Goal: Task Accomplishment & Management: Complete application form

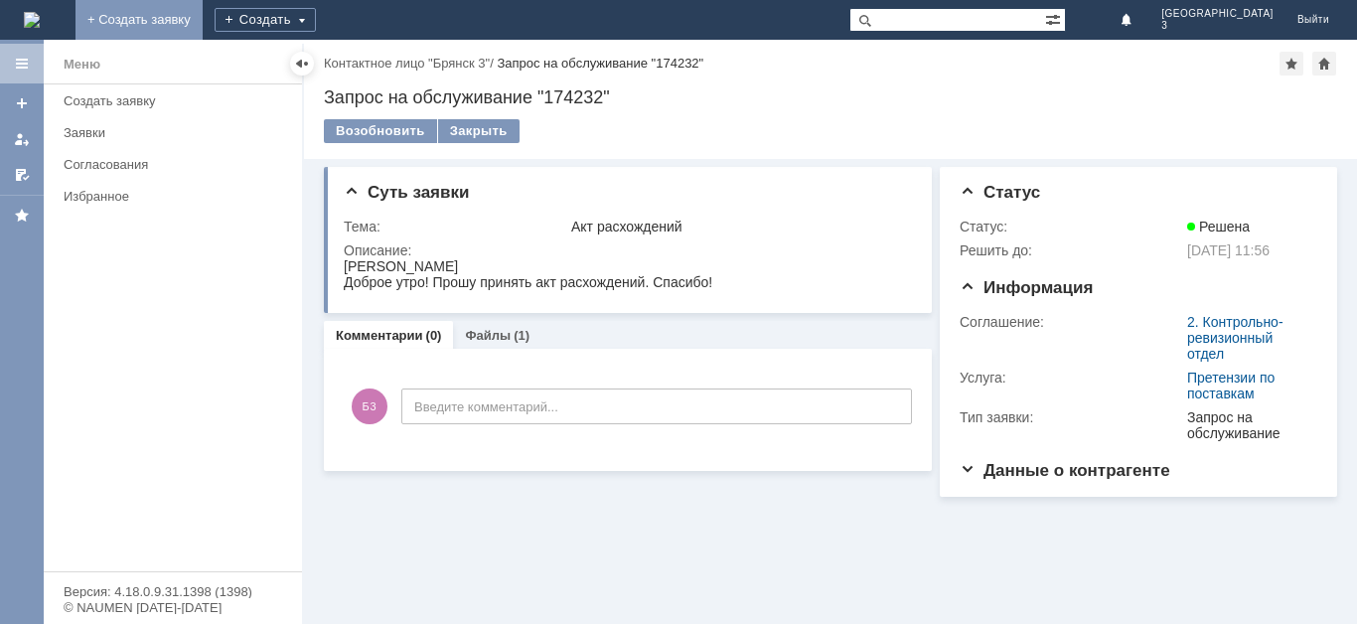
click at [203, 21] on link "+ Создать заявку" at bounding box center [138, 20] width 127 height 40
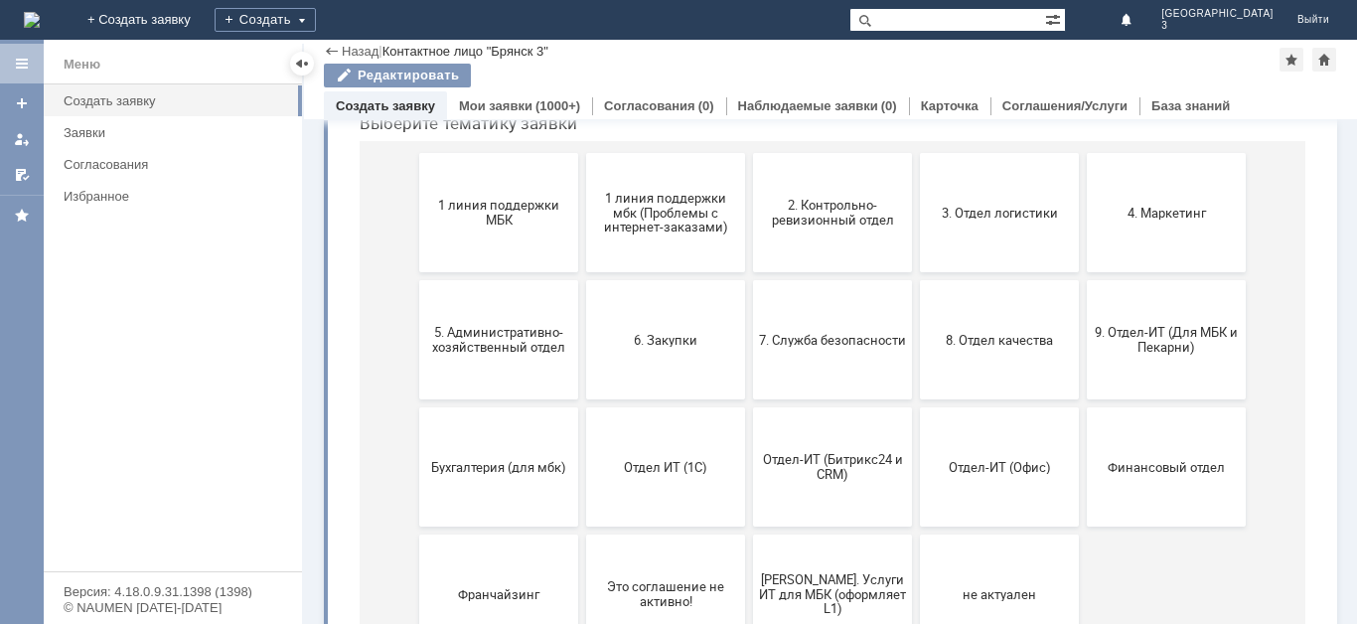
scroll to position [229, 0]
click at [1160, 361] on button "9. Отдел-ИТ (Для МБК и Пекарни)" at bounding box center [1166, 338] width 159 height 119
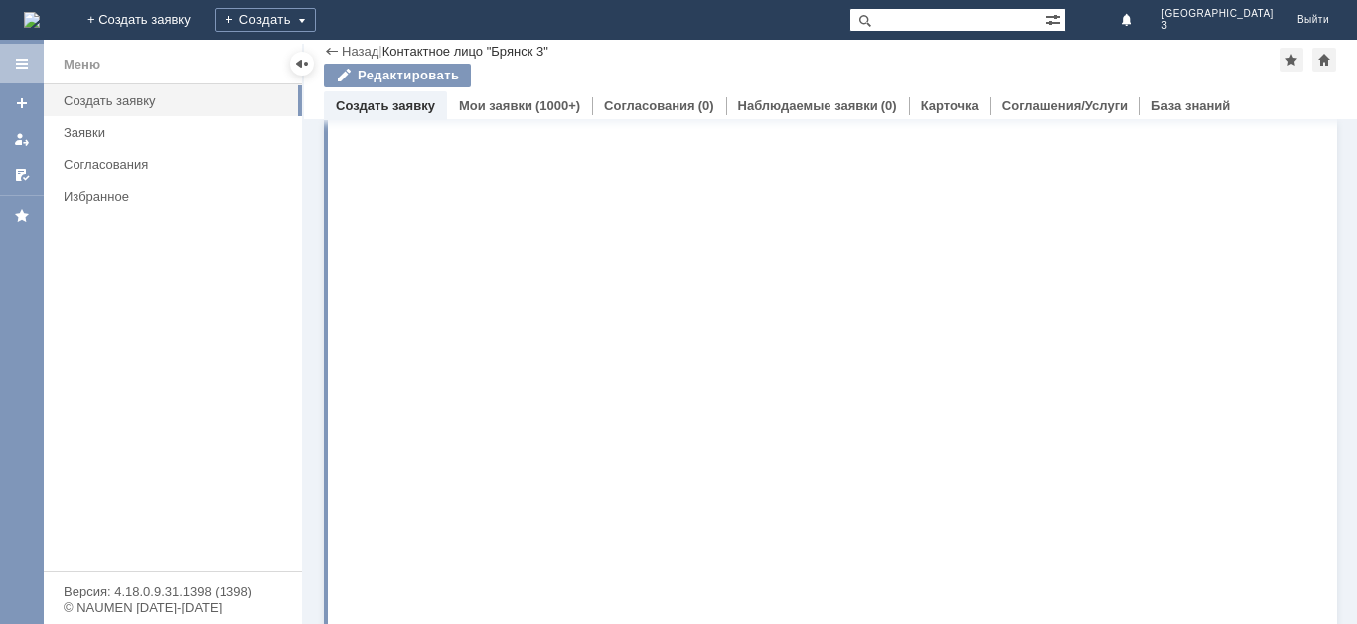
scroll to position [0, 0]
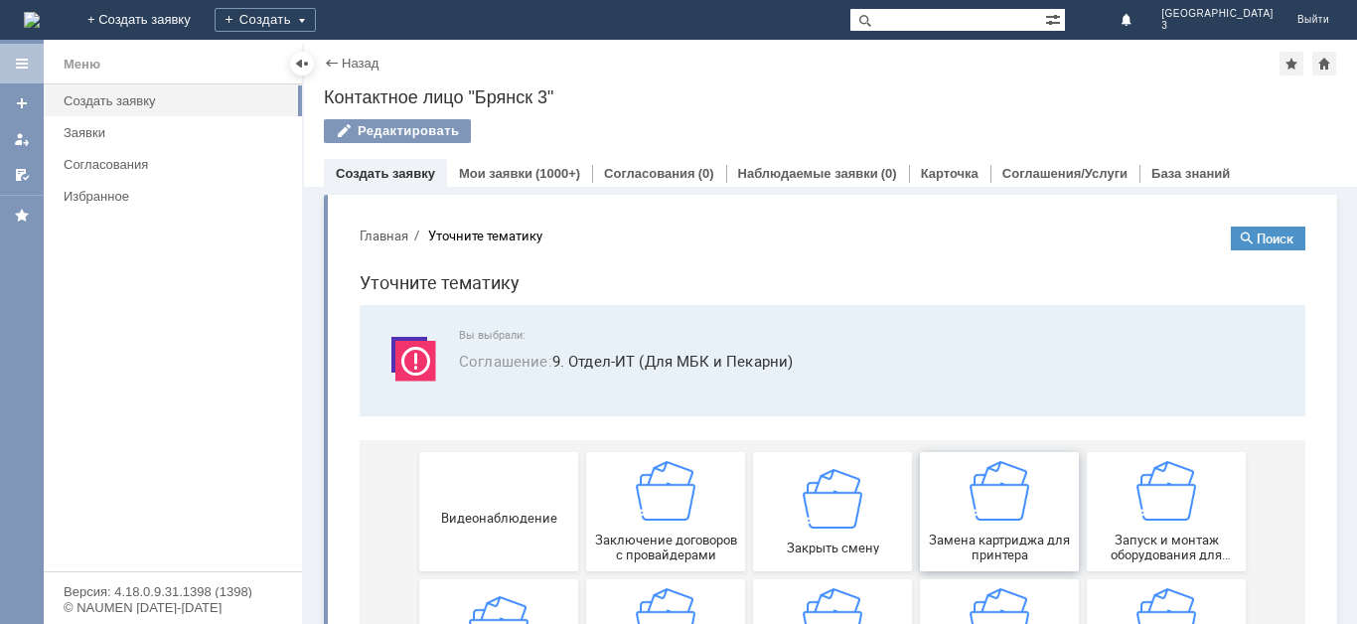
click at [1011, 546] on span "Замена картриджа для принтера" at bounding box center [999, 547] width 147 height 30
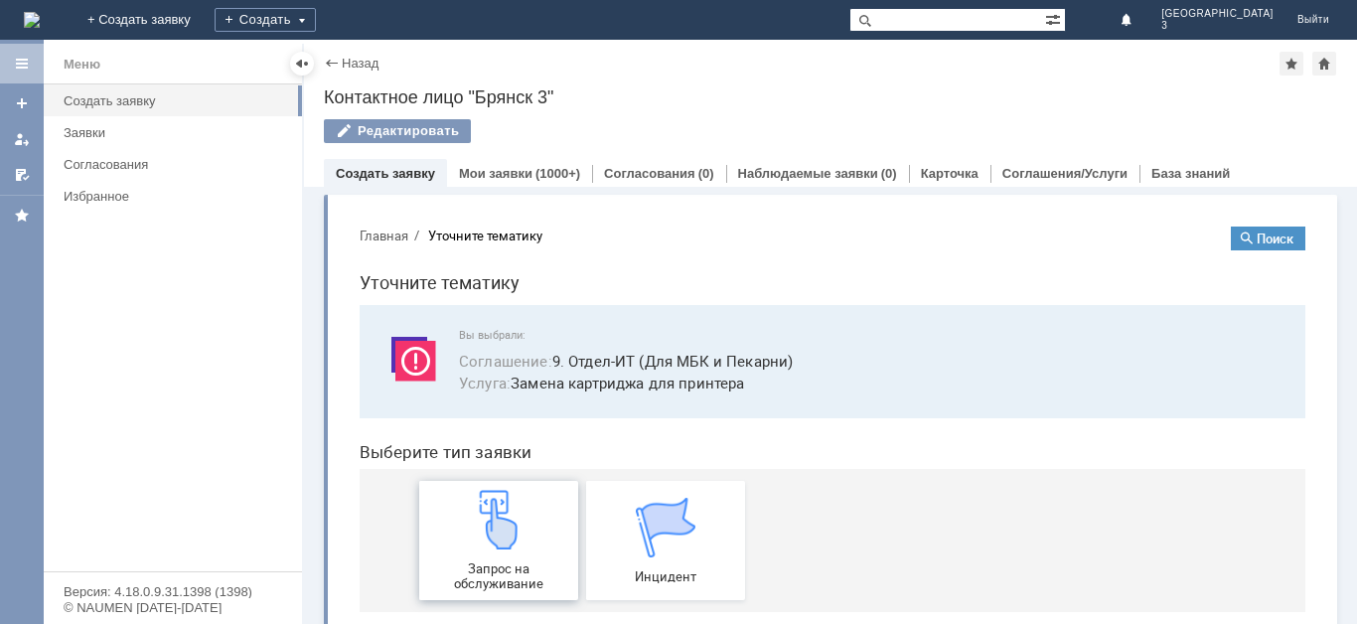
click at [474, 582] on link "Запрос на обслуживание" at bounding box center [498, 540] width 159 height 119
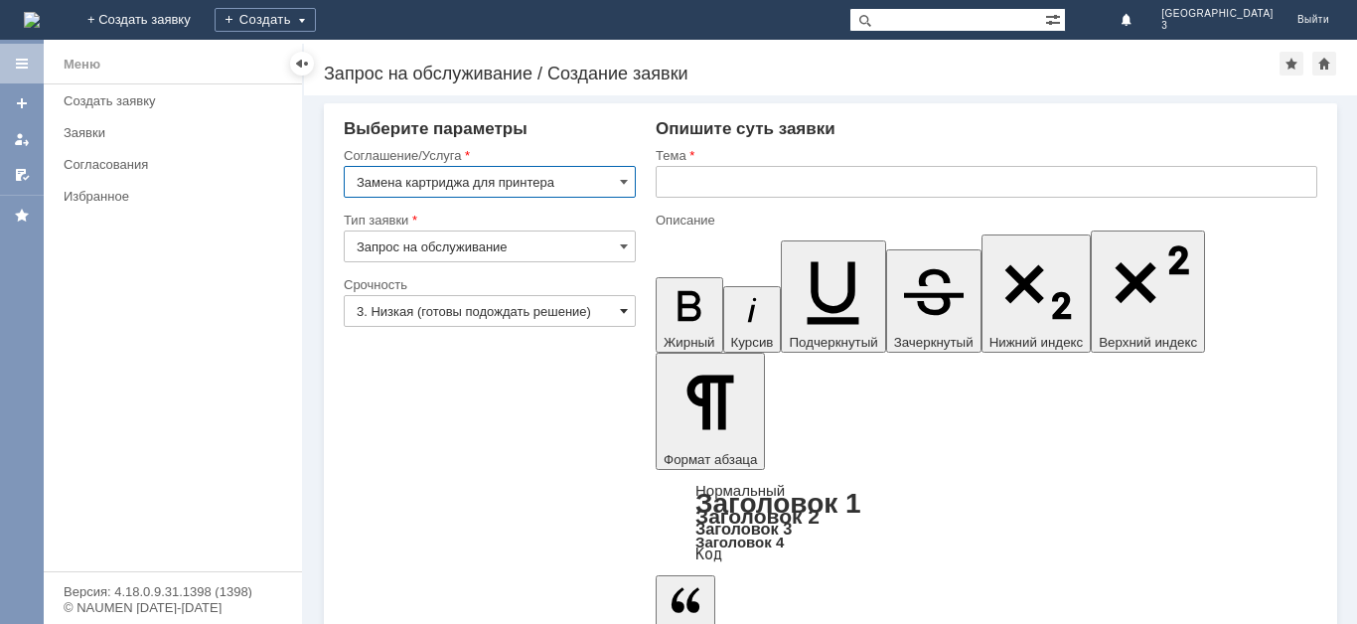
click at [623, 305] on span at bounding box center [624, 311] width 8 height 16
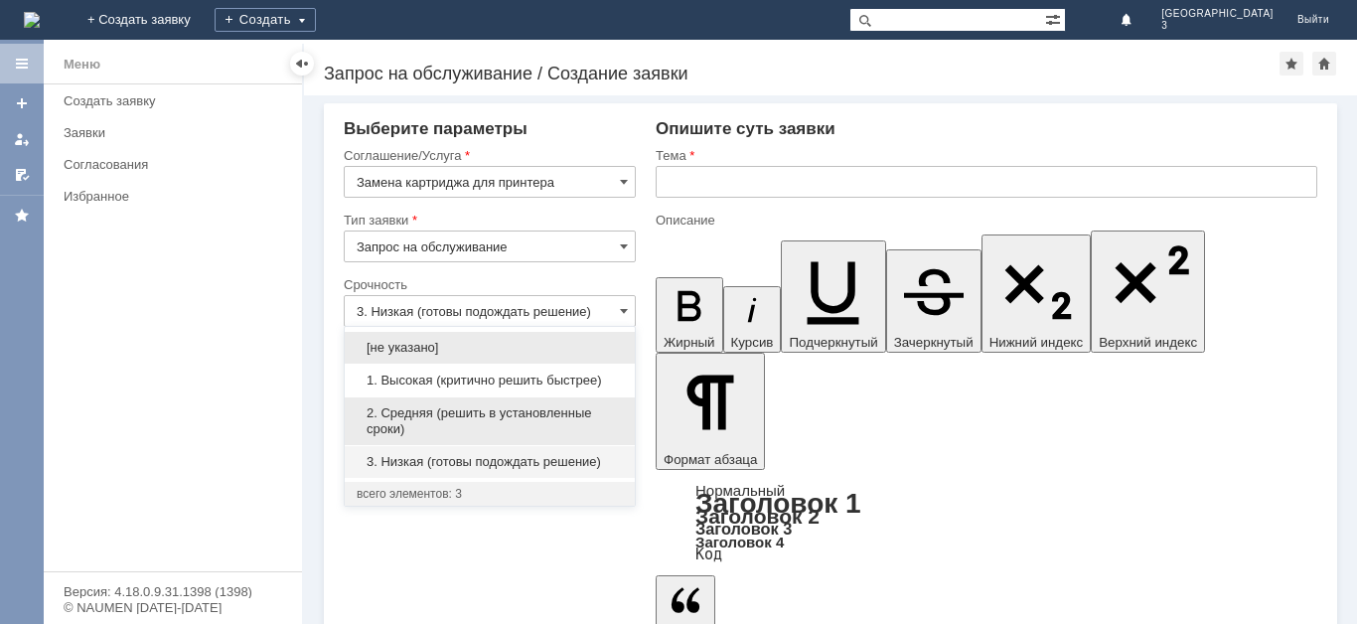
click at [562, 423] on span "2. Средняя (решить в установленные сроки)" at bounding box center [490, 421] width 266 height 32
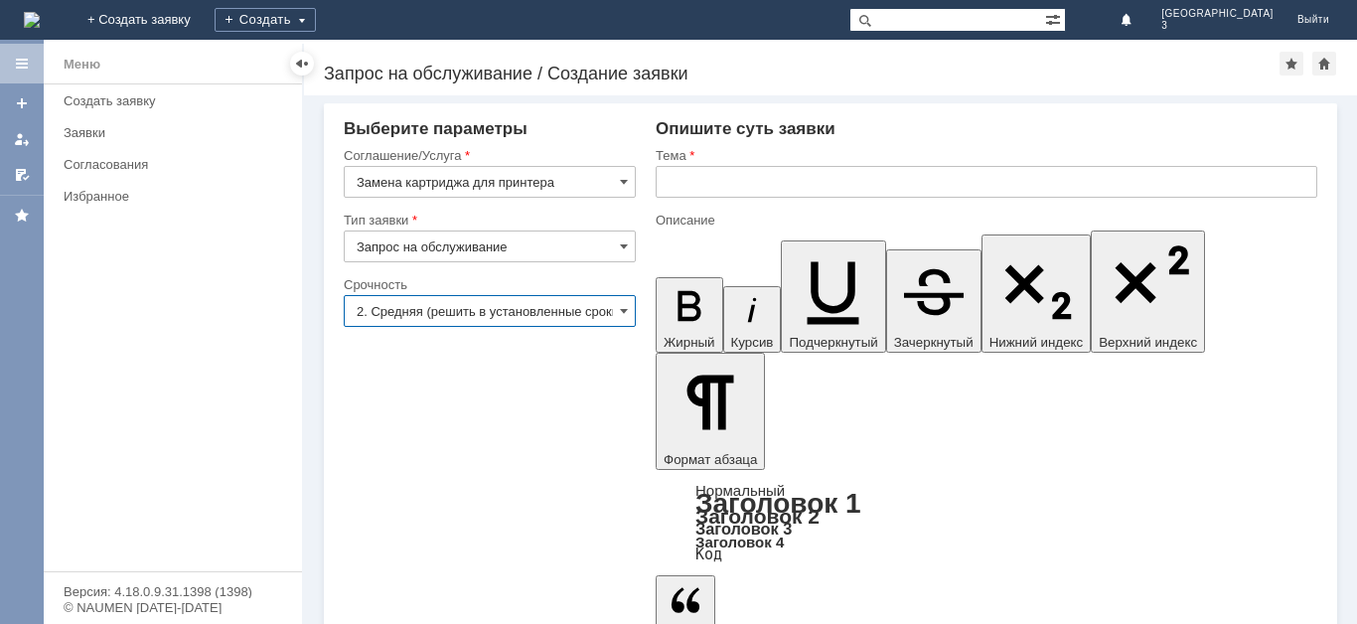
type input "2. Средняя (решить в установленные сроки)"
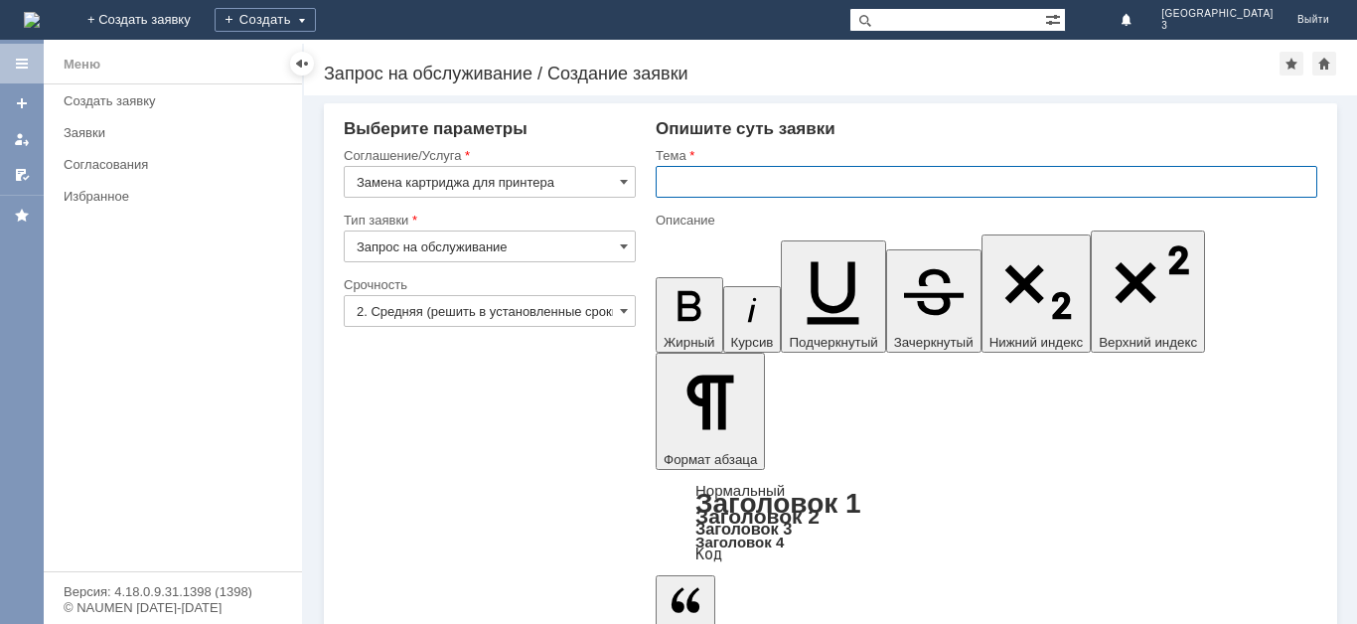
click at [687, 178] on input "text" at bounding box center [987, 182] width 662 height 32
type input "Замена катриджа"
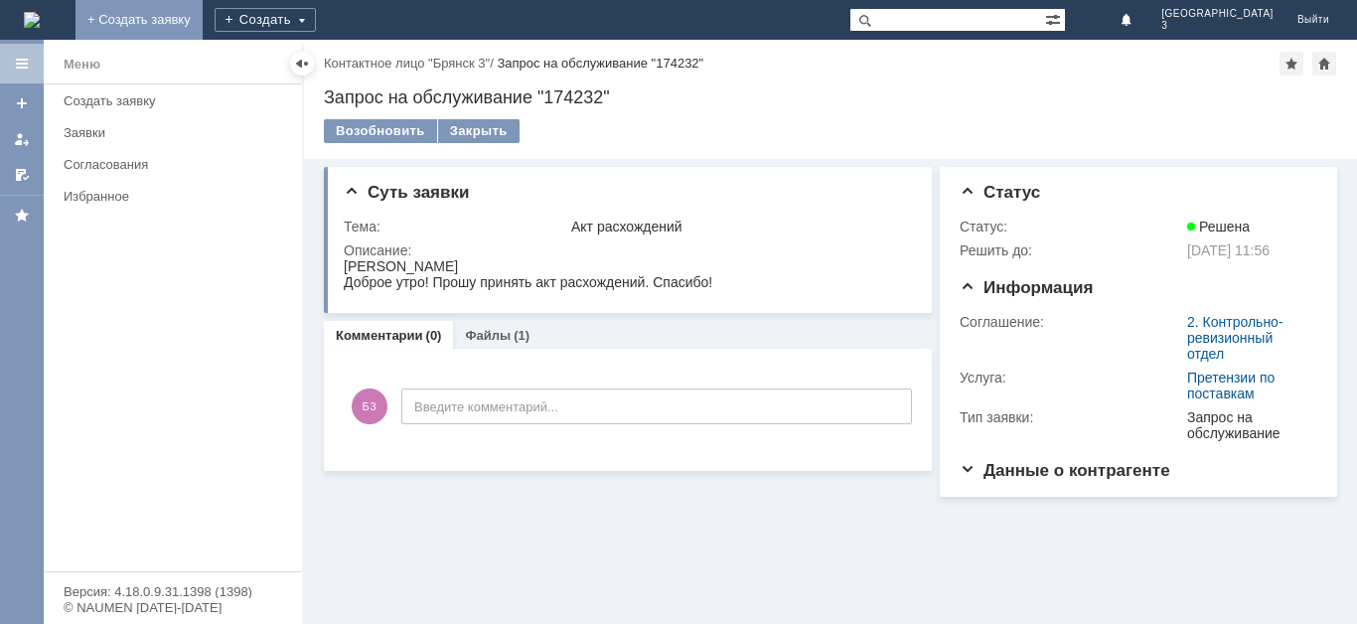
click at [203, 11] on link "+ Создать заявку" at bounding box center [138, 20] width 127 height 40
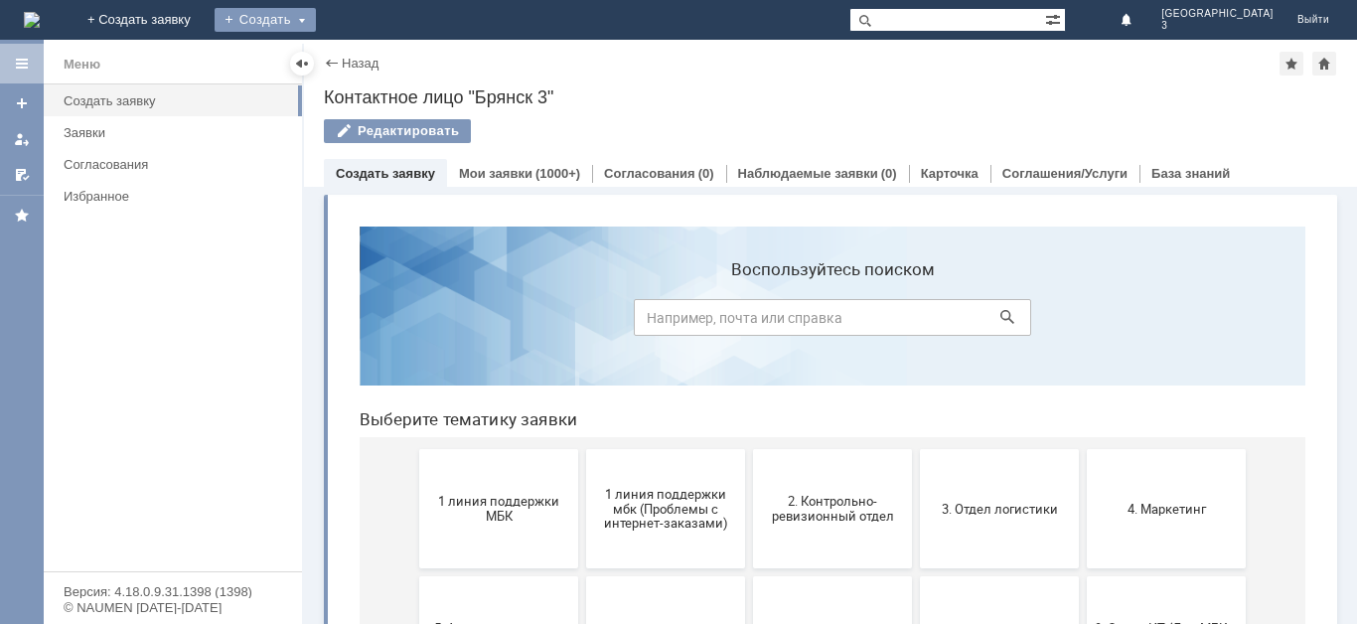
click at [316, 24] on div "Создать" at bounding box center [265, 20] width 101 height 24
click at [203, 25] on link "+ Создать заявку" at bounding box center [138, 20] width 127 height 40
click at [478, 533] on button "1 линия поддержки МБК" at bounding box center [498, 508] width 159 height 119
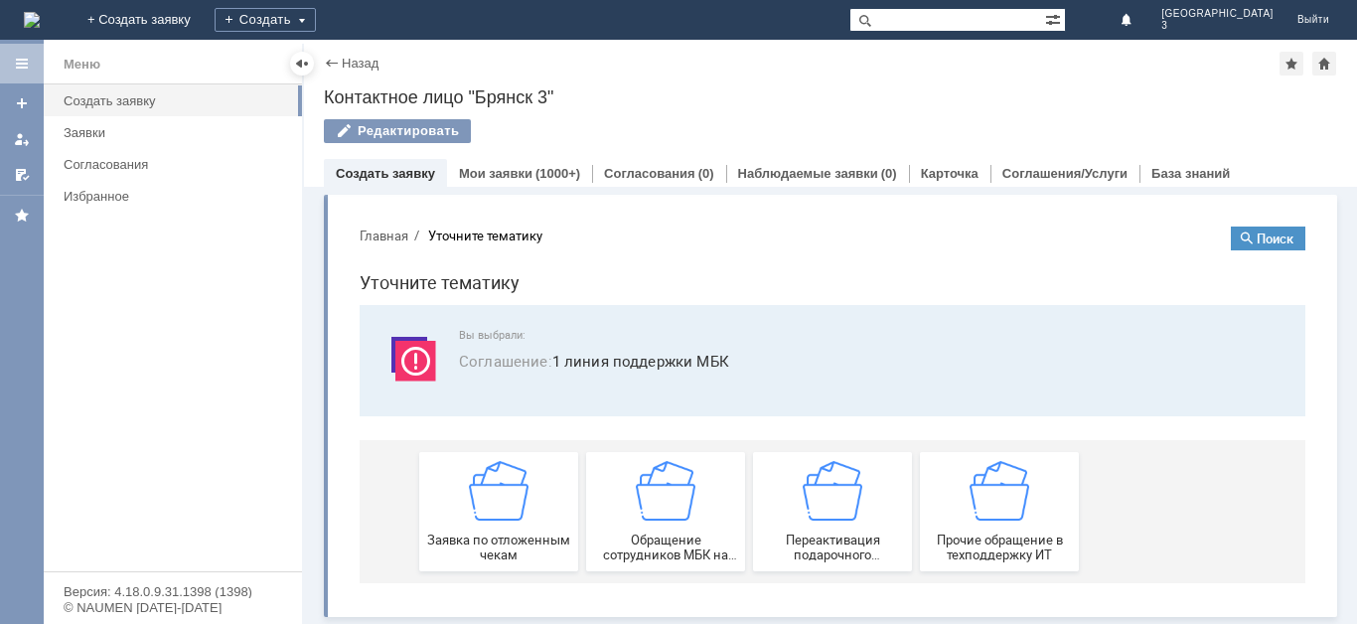
click at [478, 533] on span "Заявка по отложенным чекам" at bounding box center [498, 547] width 147 height 30
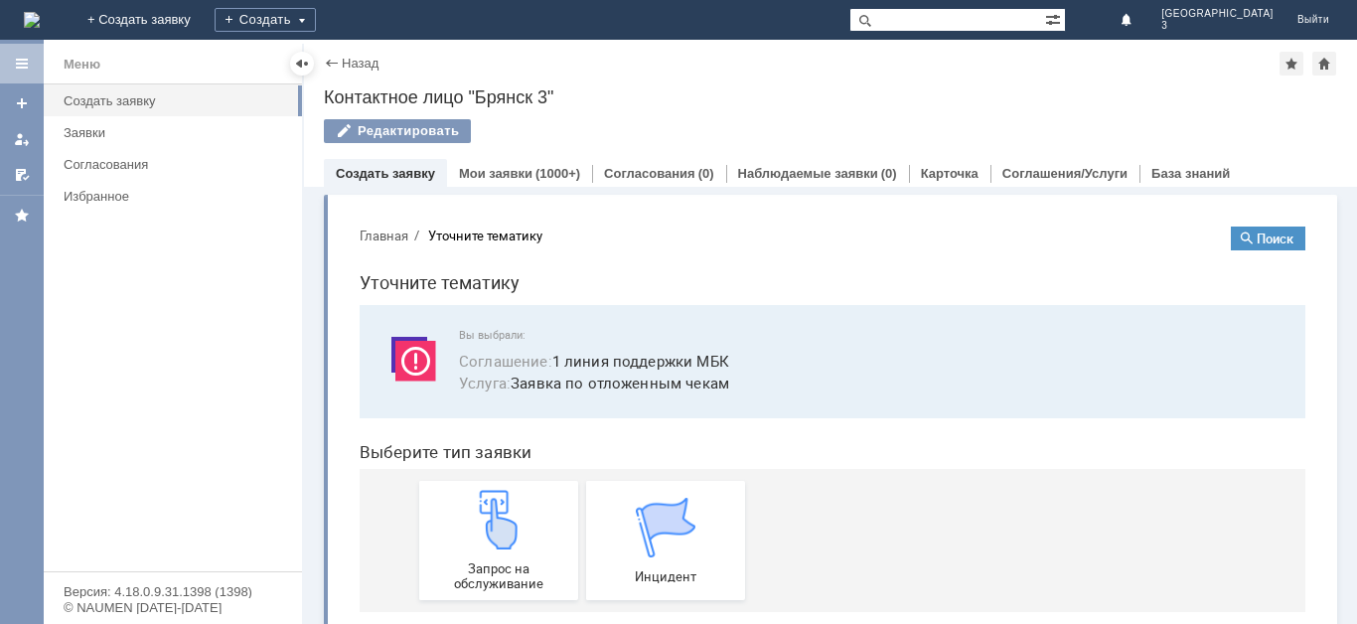
click at [478, 533] on img at bounding box center [499, 520] width 60 height 60
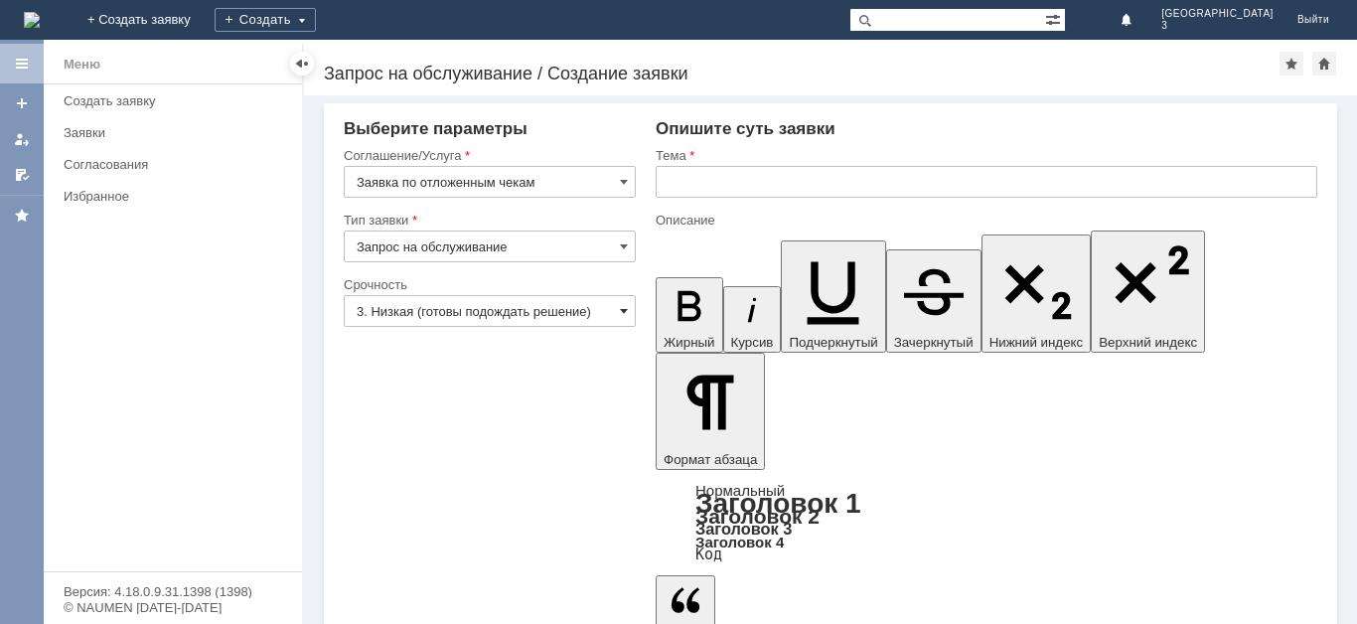
drag, startPoint x: 627, startPoint y: 308, endPoint x: 616, endPoint y: 318, distance: 14.8
click at [626, 308] on span at bounding box center [624, 311] width 8 height 16
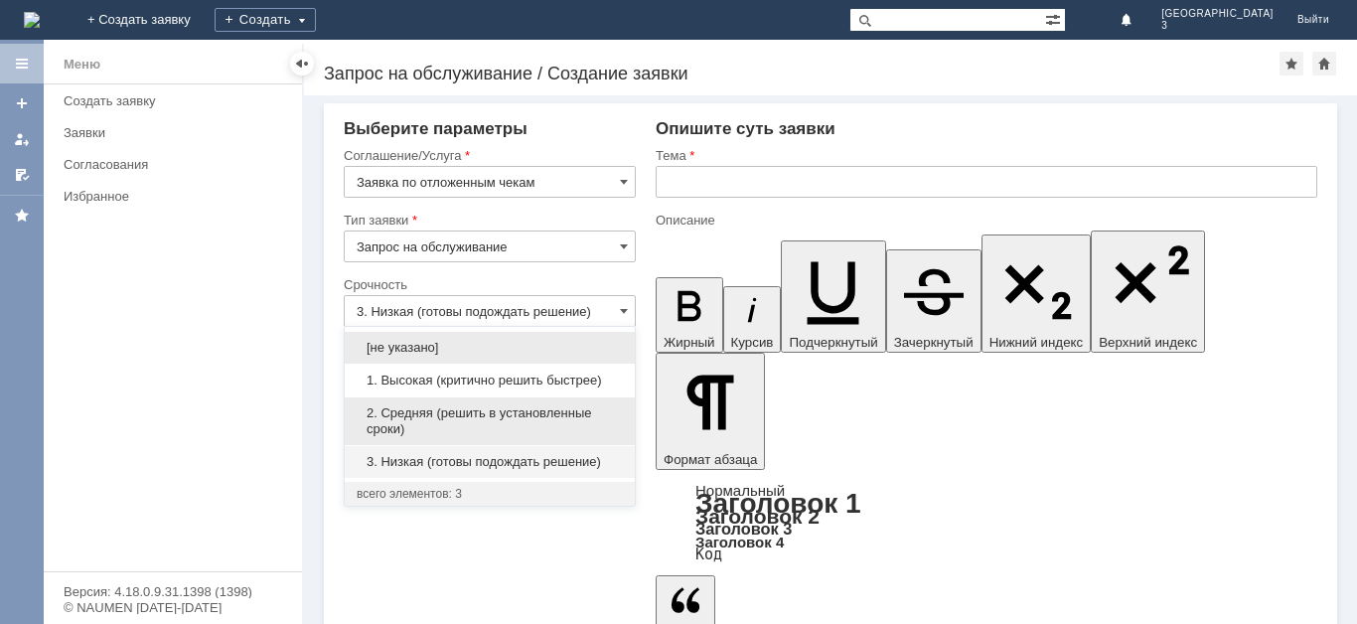
click at [585, 417] on span "2. Средняя (решить в установленные сроки)" at bounding box center [490, 421] width 266 height 32
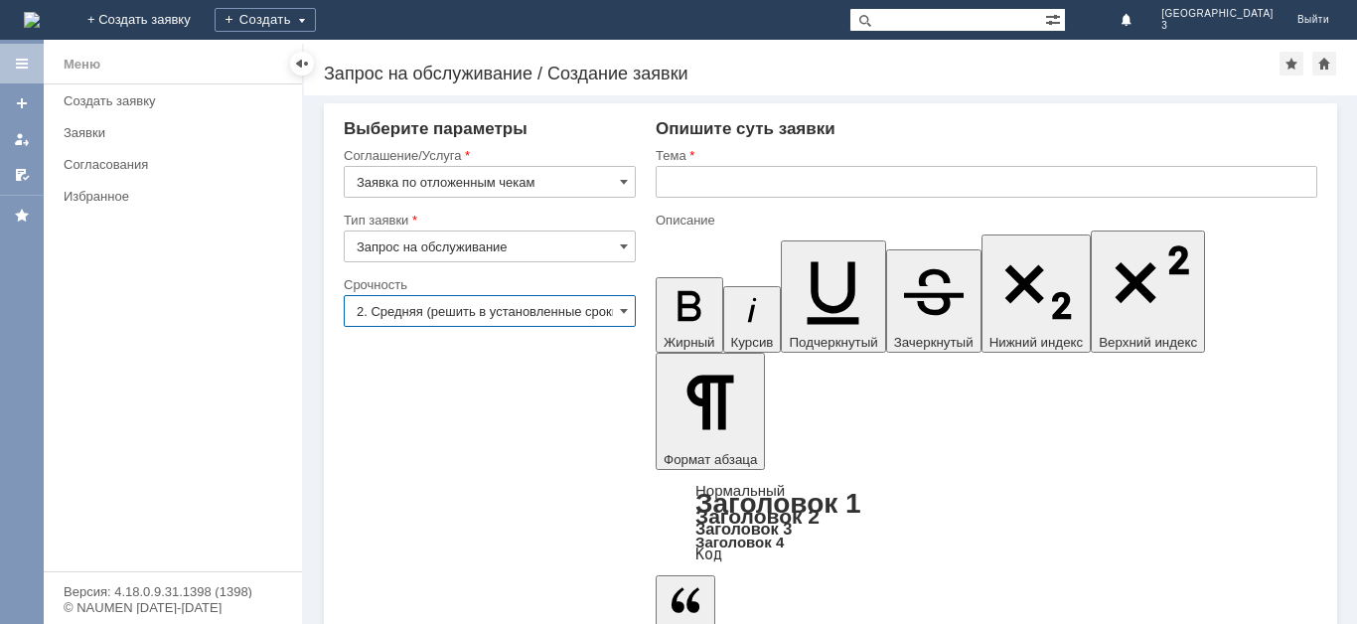
type input "2. Средняя (решить в установленные сроки)"
click at [677, 178] on input "text" at bounding box center [987, 182] width 662 height 32
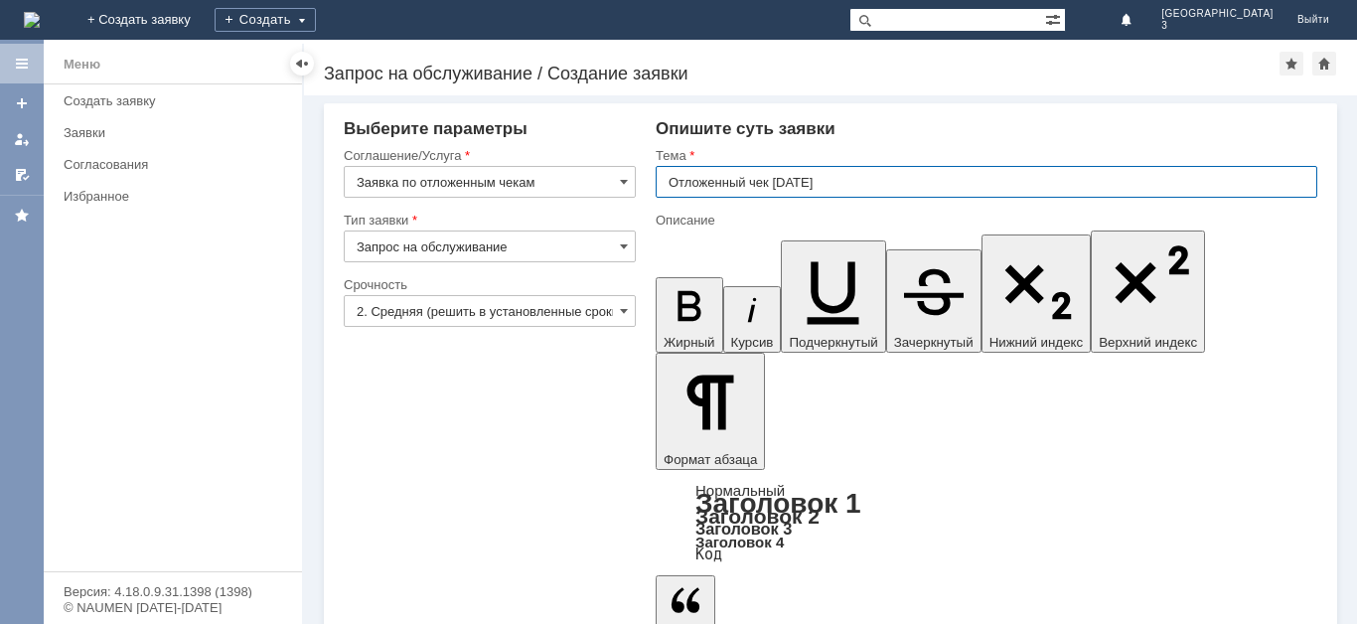
type input "Отложенный чек 28.09.2025"
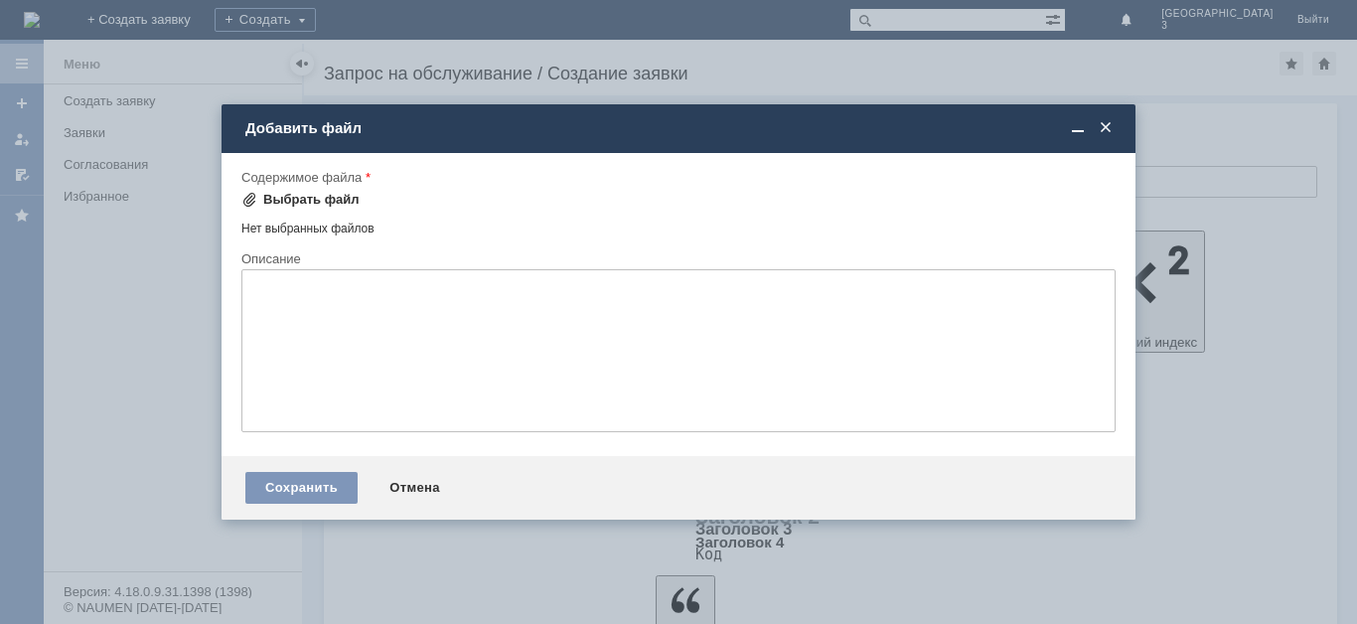
click at [268, 199] on div "Выбрать файл" at bounding box center [311, 200] width 96 height 16
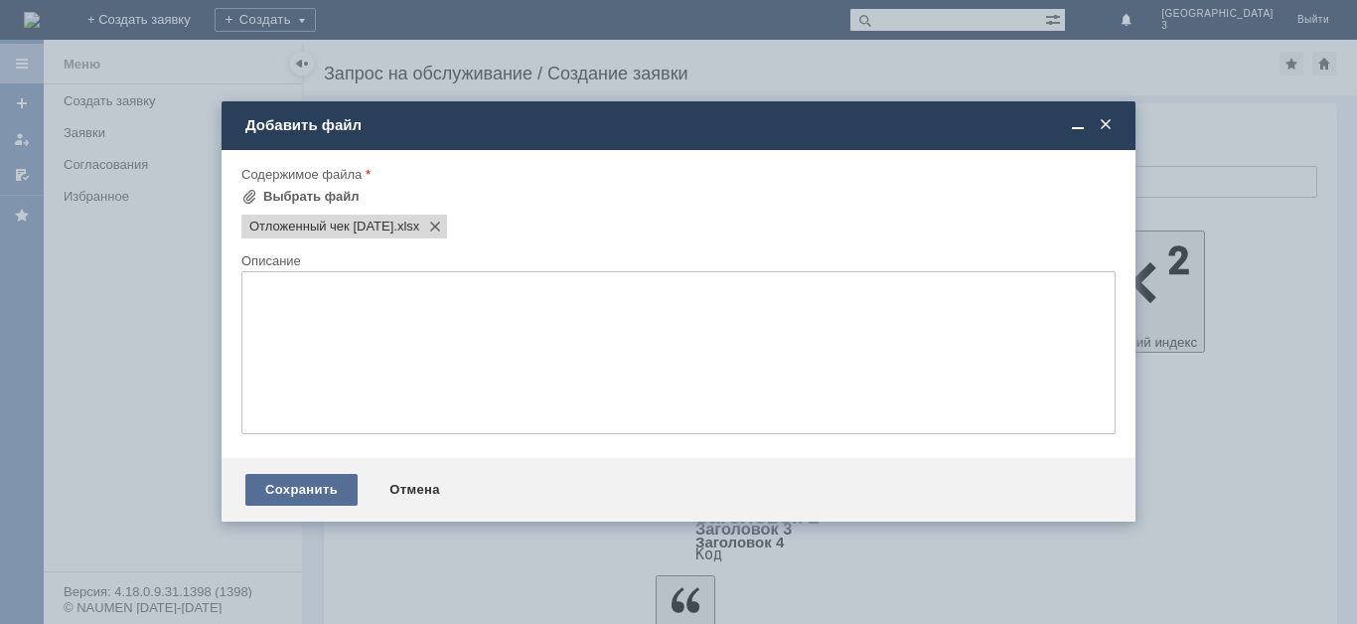
click at [332, 492] on div "Сохранить" at bounding box center [301, 490] width 112 height 32
